Goal: Task Accomplishment & Management: Complete application form

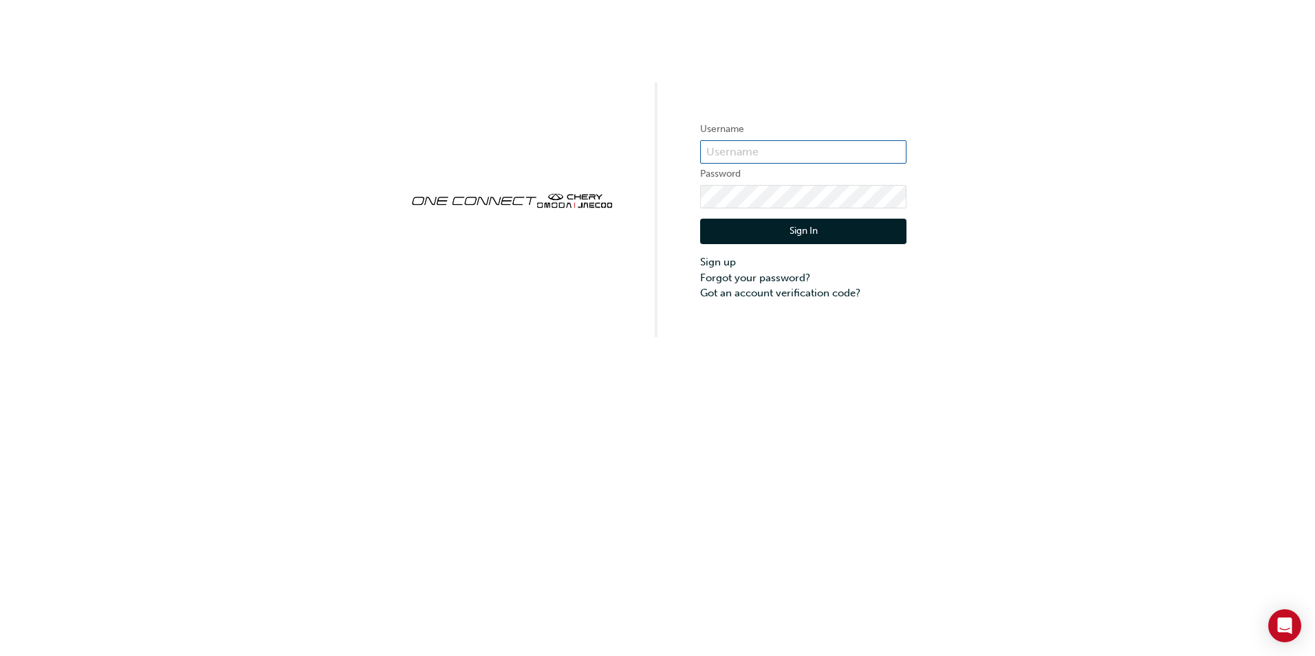
type input "ONE00532"
click at [839, 228] on button "Sign In" at bounding box center [803, 232] width 206 height 26
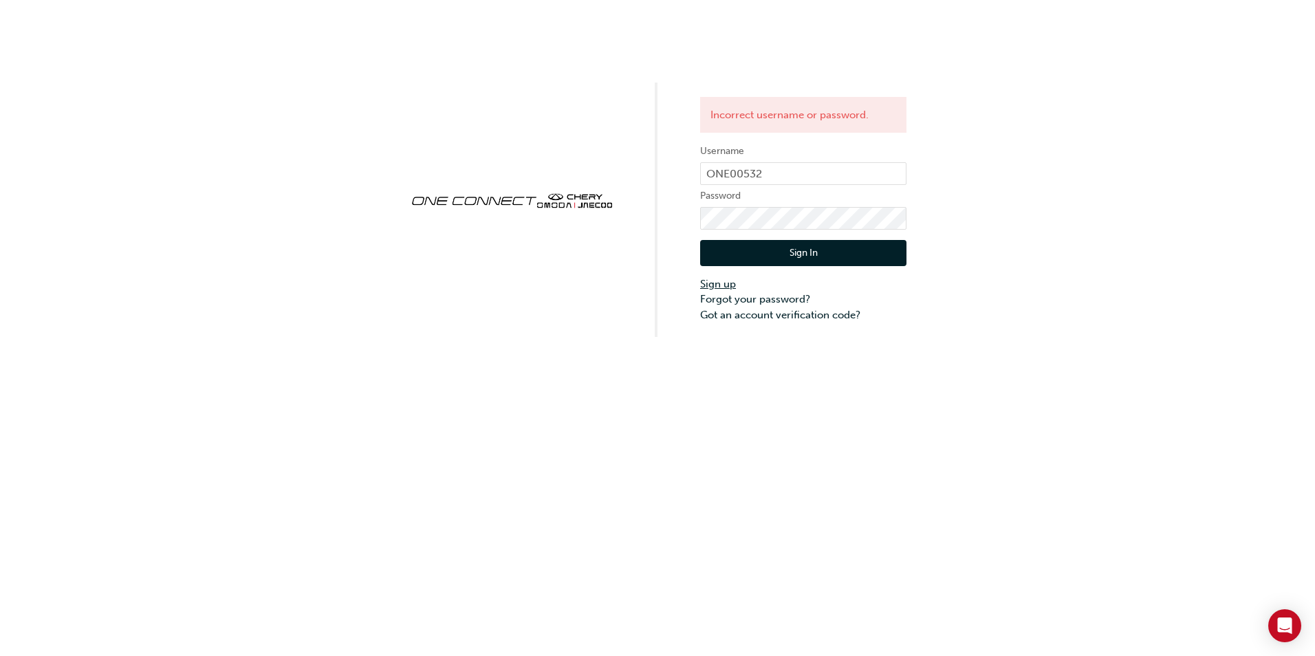
click at [726, 283] on link "Sign up" at bounding box center [803, 285] width 206 height 16
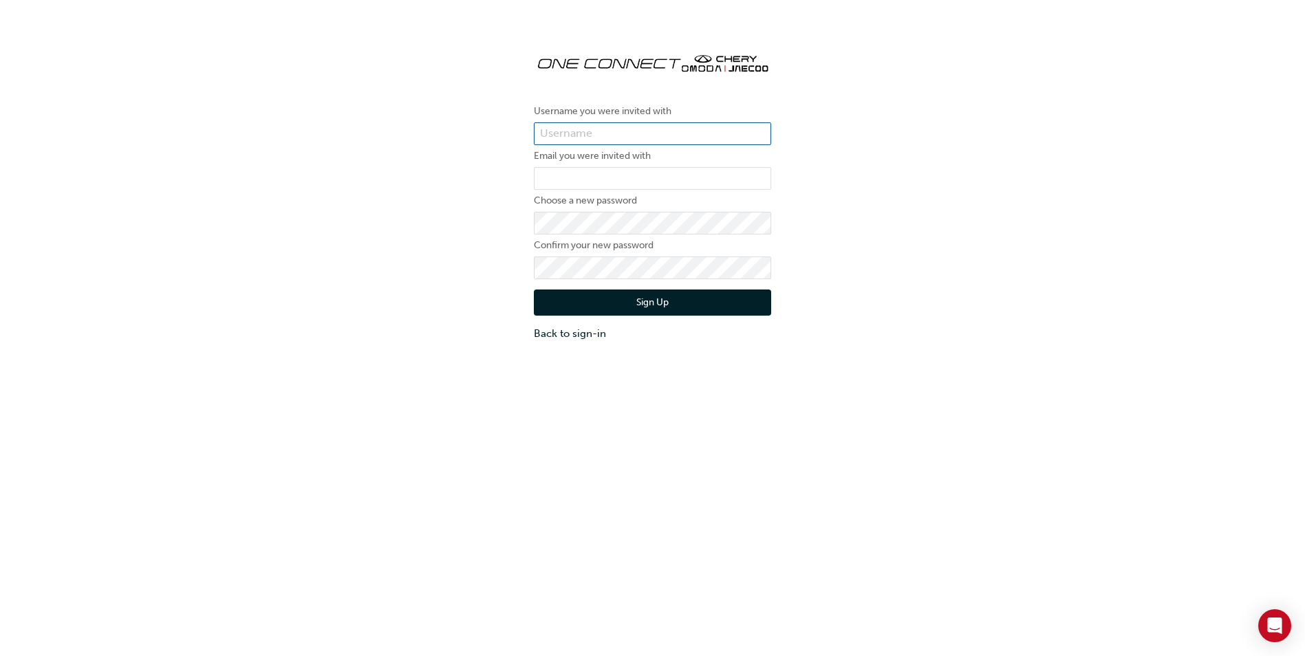
click at [568, 124] on input "text" at bounding box center [652, 133] width 237 height 23
type input "ONE00532"
type input "[EMAIL_ADDRESS][DOMAIN_NAME]"
drag, startPoint x: 533, startPoint y: 325, endPoint x: 469, endPoint y: 322, distance: 64.7
click at [533, 325] on div "Username you were invited with ONE00532 Email you were invited with [PERSON_NAM…" at bounding box center [653, 191] width 258 height 321
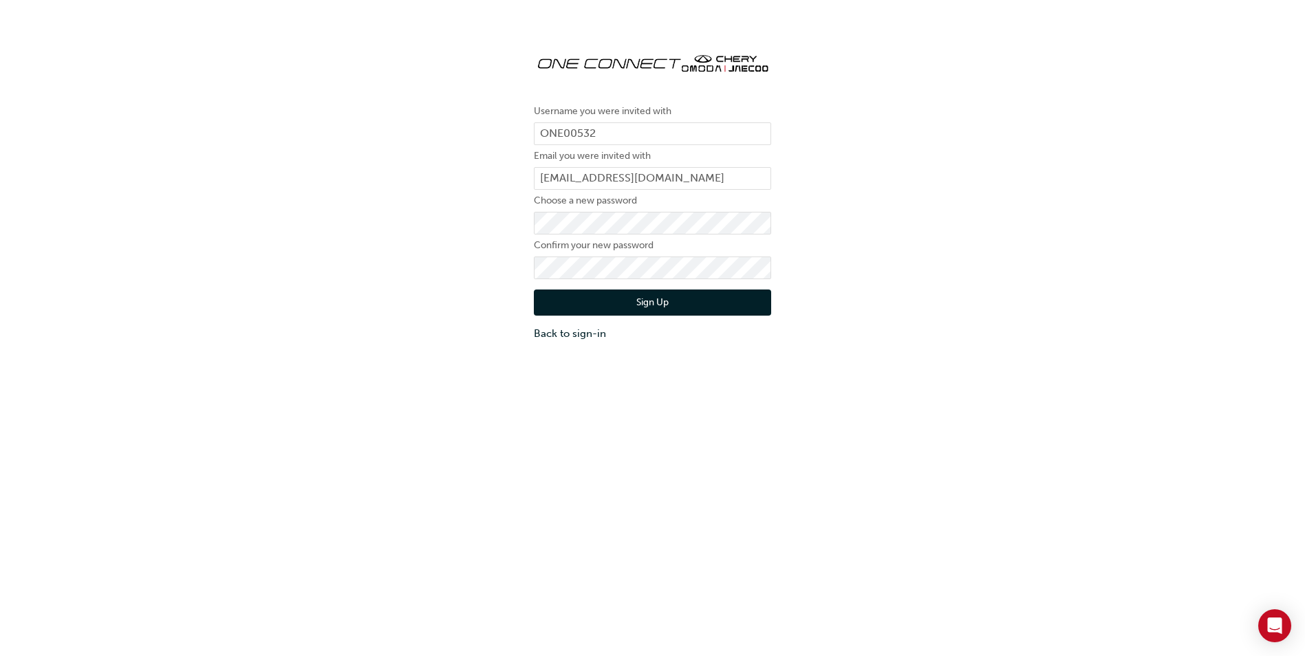
click at [563, 305] on button "Sign Up" at bounding box center [652, 303] width 237 height 26
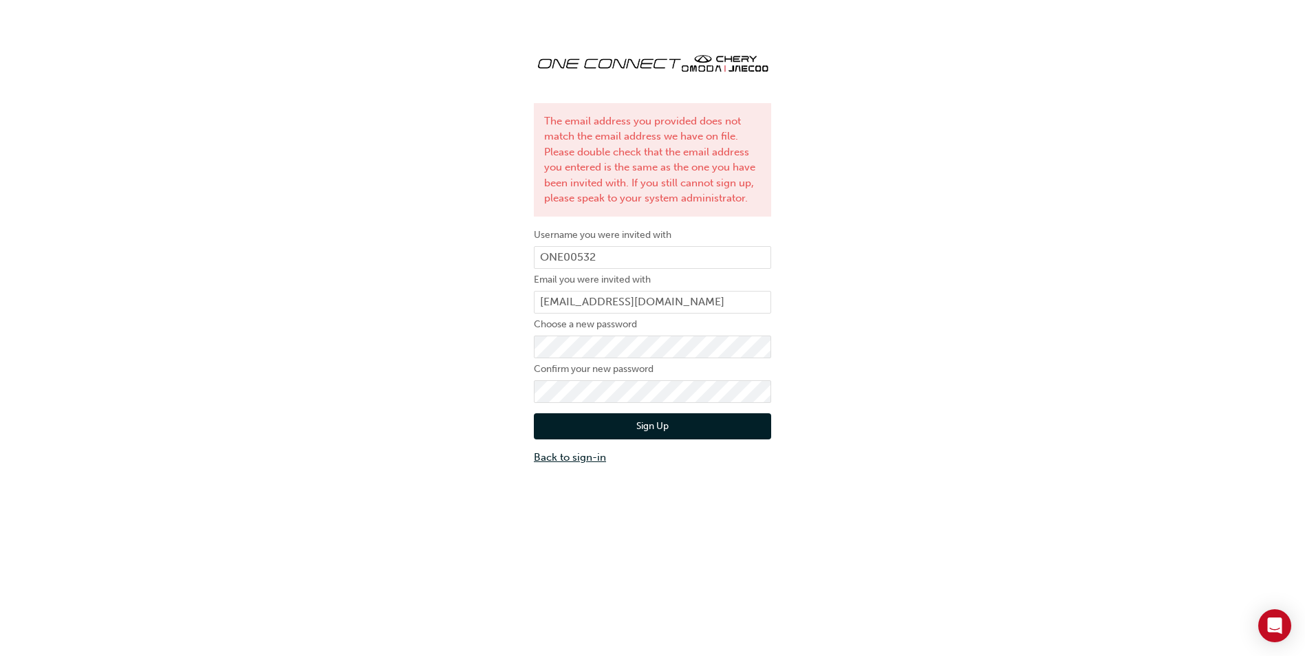
click at [561, 462] on link "Back to sign-in" at bounding box center [652, 458] width 237 height 16
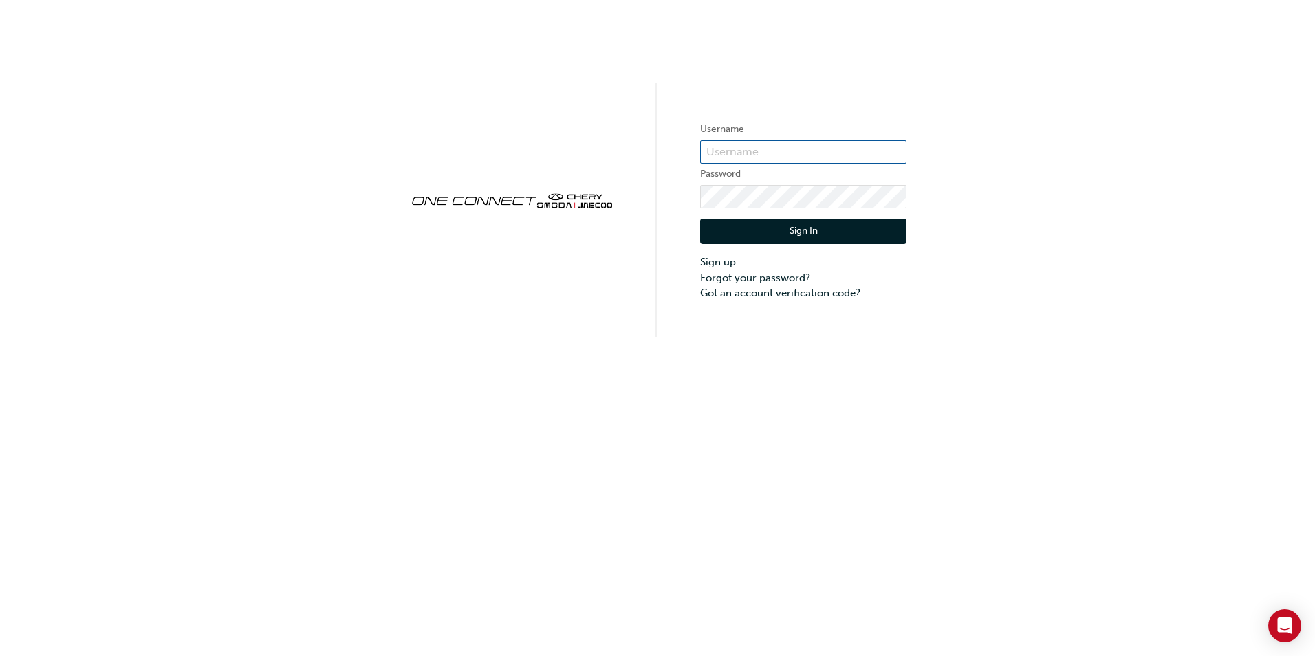
type input "ONE00532"
click at [780, 151] on input "ONE00532" at bounding box center [803, 151] width 206 height 23
click at [777, 151] on input "ONE00532" at bounding box center [803, 151] width 206 height 23
drag, startPoint x: 777, startPoint y: 151, endPoint x: 696, endPoint y: 155, distance: 82.0
click at [696, 155] on div "Username ONE00532 Password Sign In Sign up Forgot your password? Got an account…" at bounding box center [657, 168] width 1315 height 337
